Goal: Transaction & Acquisition: Purchase product/service

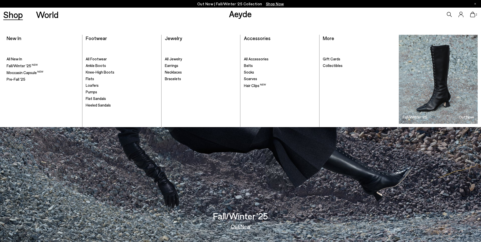
click at [12, 18] on link "Shop" at bounding box center [13, 14] width 20 height 9
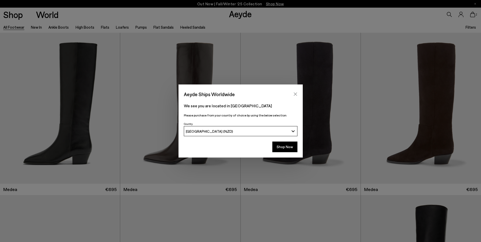
click at [296, 93] on icon "Close" at bounding box center [295, 94] width 3 height 3
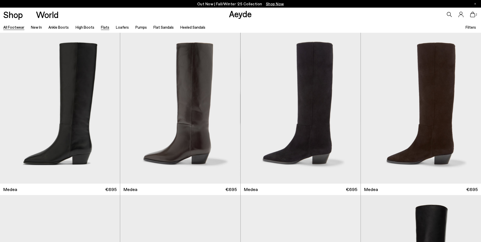
click at [102, 29] on link "Flats" at bounding box center [105, 27] width 8 height 5
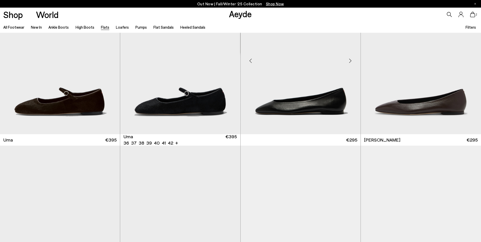
scroll to position [51, 0]
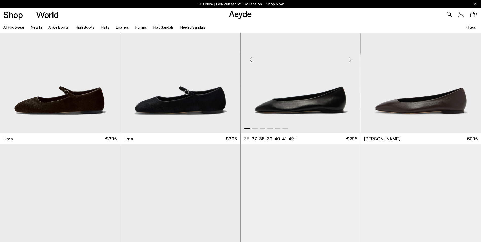
click at [299, 106] on img "1 / 6" at bounding box center [300, 57] width 120 height 151
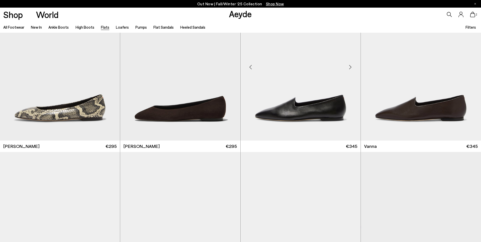
scroll to position [228, 0]
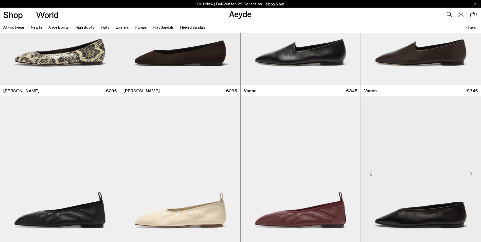
scroll to position [380, 0]
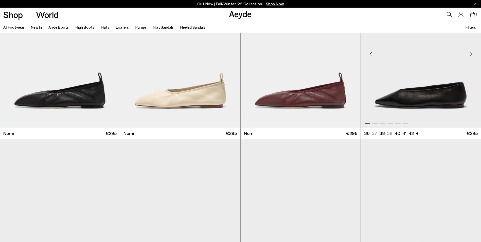
click at [403, 102] on img "1 / 6" at bounding box center [421, 52] width 120 height 151
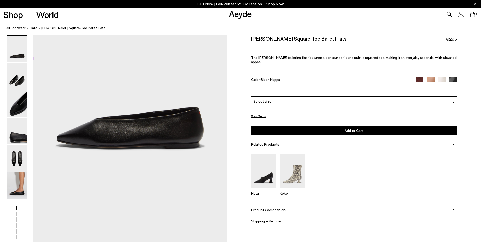
scroll to position [127, 0]
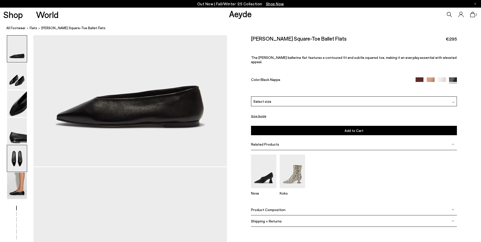
click at [19, 160] on img at bounding box center [17, 158] width 20 height 27
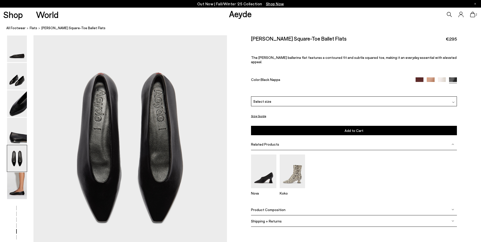
scroll to position [1060, 0]
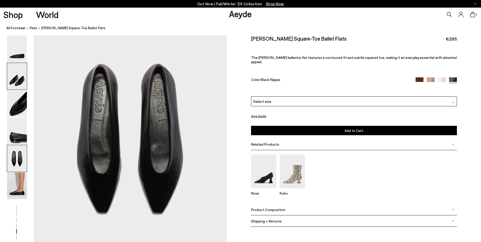
click at [19, 82] on img at bounding box center [17, 76] width 20 height 27
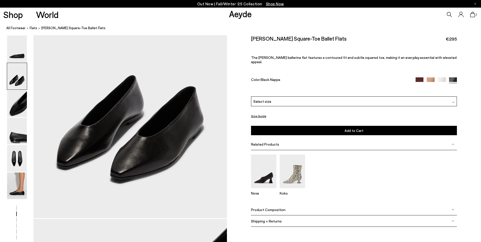
scroll to position [335, 0]
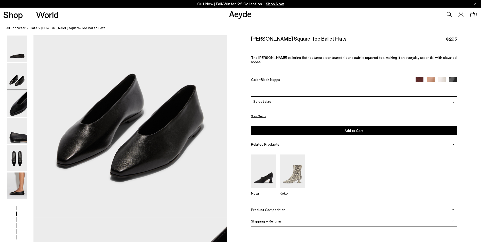
click at [20, 158] on img at bounding box center [17, 158] width 20 height 27
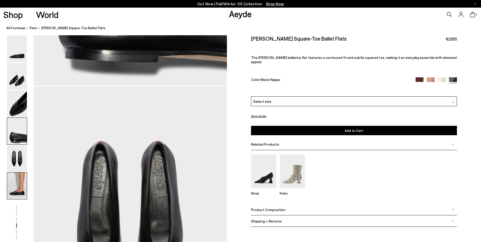
scroll to position [1035, 0]
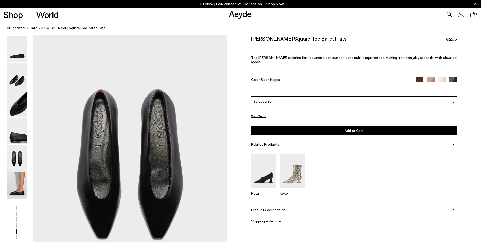
click at [20, 187] on img at bounding box center [17, 185] width 20 height 27
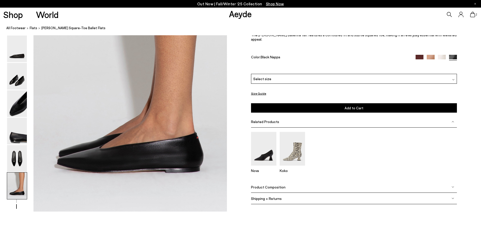
scroll to position [1394, 0]
